Goal: Task Accomplishment & Management: Manage account settings

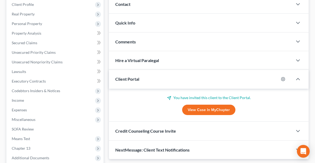
scroll to position [24, 0]
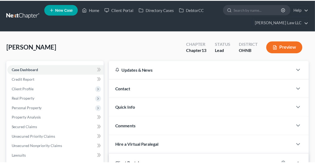
scroll to position [21, 0]
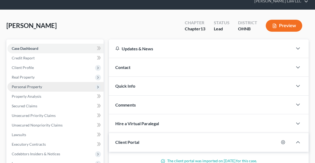
click at [24, 88] on span "Personal Property" at bounding box center [27, 86] width 30 height 5
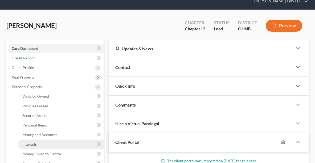
click at [39, 139] on link "Interests" at bounding box center [60, 144] width 85 height 10
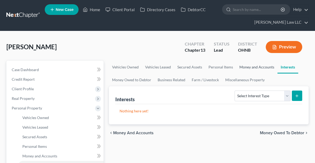
click at [262, 67] on link "Money and Accounts" at bounding box center [256, 67] width 41 height 13
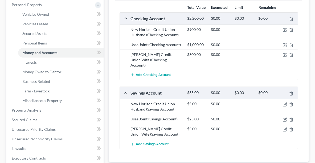
scroll to position [95, 0]
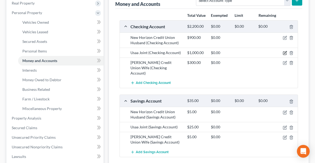
click at [285, 54] on icon "button" at bounding box center [285, 52] width 2 height 2
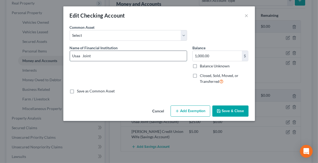
click at [80, 55] on input "Usaa Joint" at bounding box center [128, 56] width 117 height 10
type input "USAA Joint"
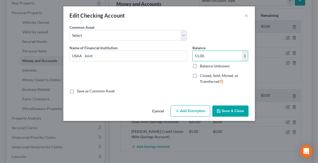
type input "51.00"
click at [231, 112] on button "Save & Close" at bounding box center [230, 110] width 36 height 11
